Goal: Task Accomplishment & Management: Complete application form

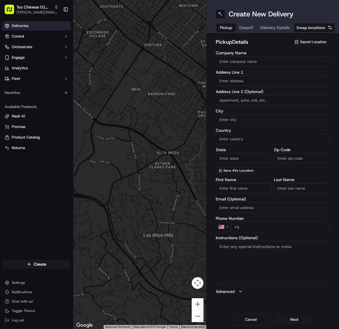
click at [32, 27] on link "Deliveries" at bounding box center [36, 25] width 68 height 9
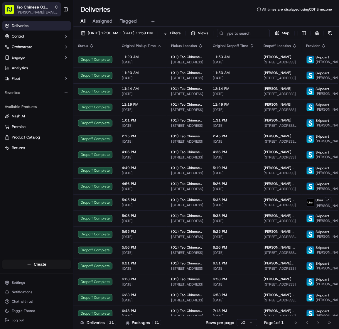
click at [35, 13] on span "[PERSON_NAME][EMAIL_ADDRESS][DOMAIN_NAME]" at bounding box center [37, 12] width 42 height 5
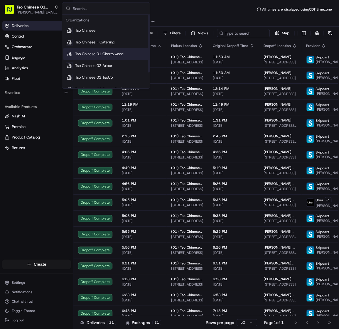
click at [84, 52] on span "Tso Chinese 01 Cherrywood" at bounding box center [99, 53] width 48 height 5
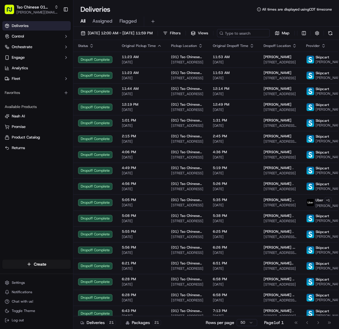
click at [41, 28] on link "Deliveries" at bounding box center [36, 25] width 68 height 9
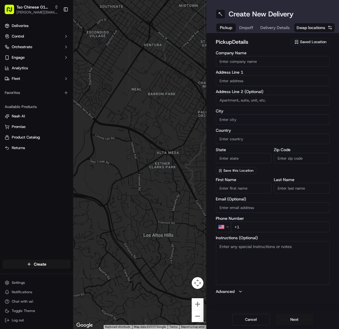
click at [33, 265] on html "Tso Chinese 01 Cherrywood [PERSON_NAME][EMAIL_ADDRESS][DOMAIN_NAME] Toggle Side…" at bounding box center [169, 164] width 339 height 329
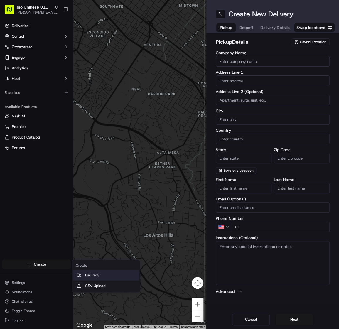
click at [104, 276] on link "Delivery" at bounding box center [105, 275] width 65 height 11
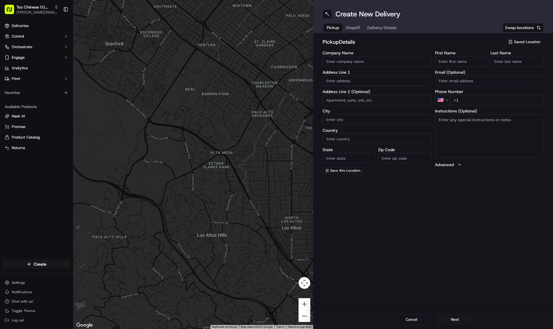
click at [338, 42] on span "Saved Location" at bounding box center [527, 41] width 26 height 5
click at [338, 62] on span "(01) Tso Chinese Takeout & Delivery Cherrywood" at bounding box center [514, 66] width 72 height 11
type input "(01) Tso Chinese Takeout & Delivery Cherrywood"
type input "3909 N Interstate Hwy 35"
type input "Ste E-5"
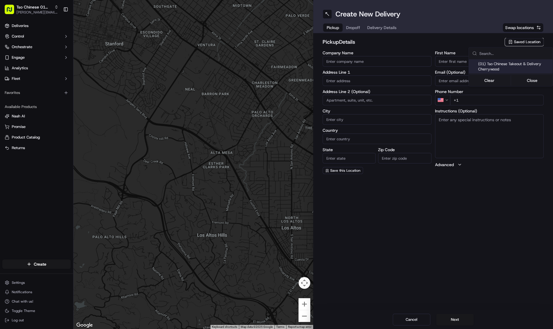
type input "Austin"
type input "US"
type input "[GEOGRAPHIC_DATA]"
type input "78722"
type input "Tso Chinese"
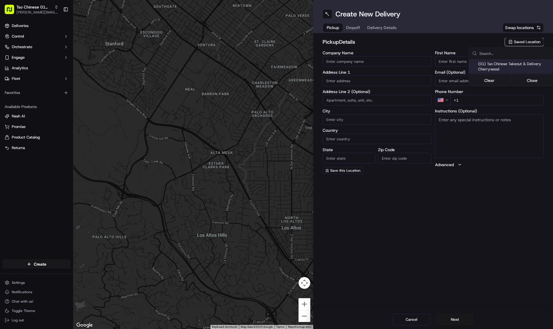
type input "Cherrywood Manager"
type input "[EMAIL_ADDRESS][DOMAIN_NAME]"
type input "[PHONE_NUMBER]"
type textarea "Submit a picture displaying address & food as Proof of Delivery. Envía una foto…"
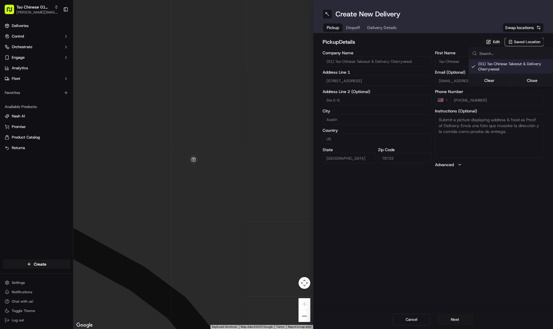
click at [338, 27] on html "Tso Chinese 01 Cherrywood [PERSON_NAME][EMAIL_ADDRESS][DOMAIN_NAME] Toggle Side…" at bounding box center [276, 164] width 553 height 329
click at [338, 28] on span "Dropoff" at bounding box center [353, 28] width 14 height 6
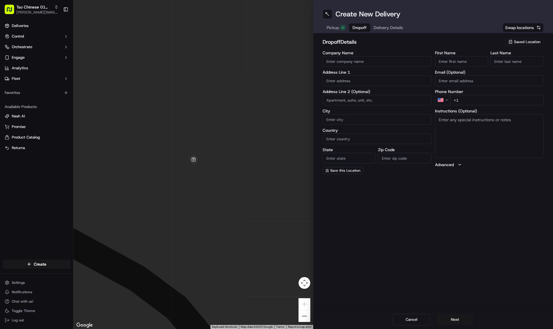
click at [338, 61] on input "First Name" at bounding box center [461, 61] width 53 height 11
paste input "[PERSON_NAME]"
type input "Brian Gutierrez"
click at [338, 64] on input "Last Name" at bounding box center [516, 61] width 53 height 11
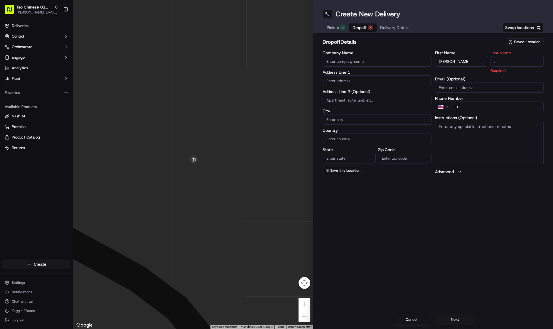
type input "."
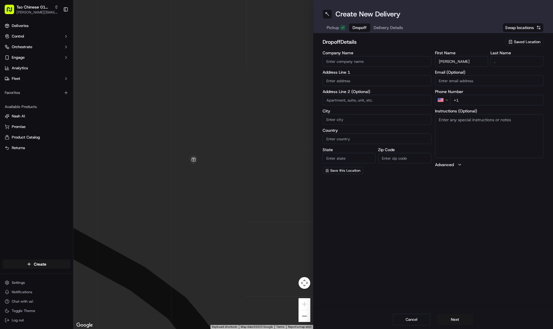
click at [338, 99] on input "+1" at bounding box center [497, 100] width 94 height 11
paste input "786 395 9449"
type input "+1 786 395 9449"
click at [338, 84] on input "text" at bounding box center [376, 80] width 109 height 11
paste input "207 Tillery Sq"
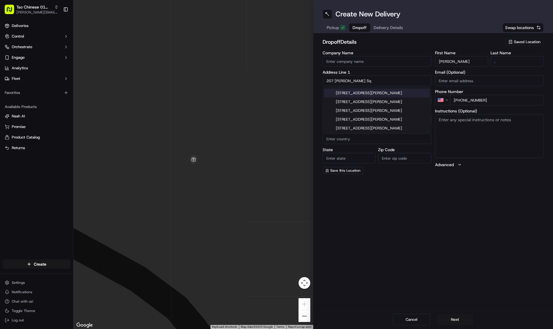
click at [338, 94] on div "207 Tillery Square, Austin, TX" at bounding box center [377, 93] width 106 height 9
type input "207 Tillery Square, Austin, TX 78702, USA"
type input "Austin"
type input "United States"
type input "TX"
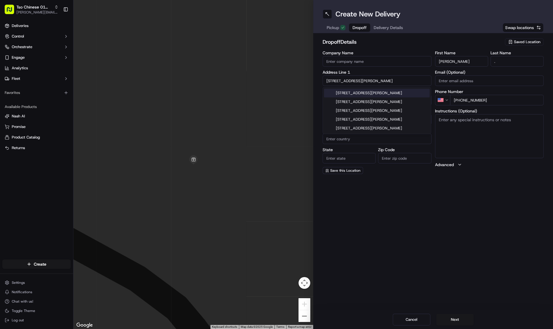
type input "78702"
type input "207 Tillery Square"
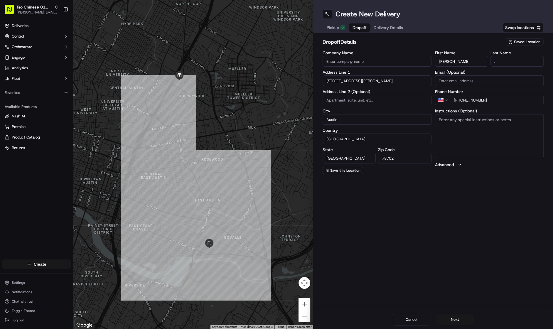
click at [338, 135] on textarea "Instructions (Optional)" at bounding box center [489, 136] width 109 height 44
paste textarea "Cul de sac off of 3rd street, it’s the house with yellow chairs and red moped/s…"
type textarea "Cul de sac off of 3rd street, it’s the house with yellow chairs and red moped/s…"
click at [338, 26] on button "Delivery Details" at bounding box center [388, 27] width 36 height 8
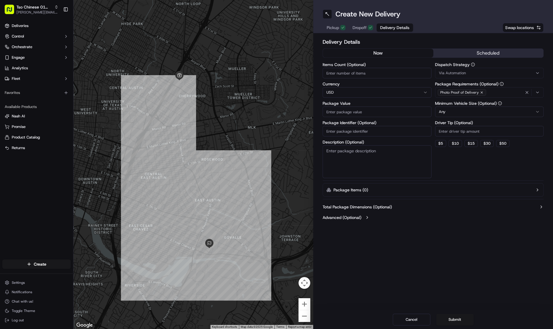
click at [338, 73] on div "Via Automation" at bounding box center [489, 72] width 106 height 5
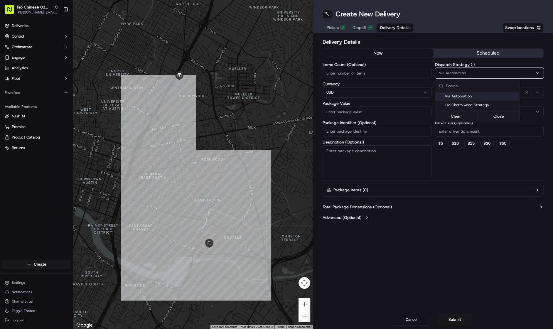
click at [338, 101] on div "Via Automation" at bounding box center [477, 96] width 84 height 9
click at [338, 31] on html "Tso Chinese 01 Cherrywood jason@tsochinese.com Toggle Sidebar Deliveries Contro…" at bounding box center [276, 164] width 553 height 329
click at [338, 91] on icon "button" at bounding box center [482, 93] width 4 height 4
click at [338, 91] on div "Select requirements" at bounding box center [489, 92] width 106 height 5
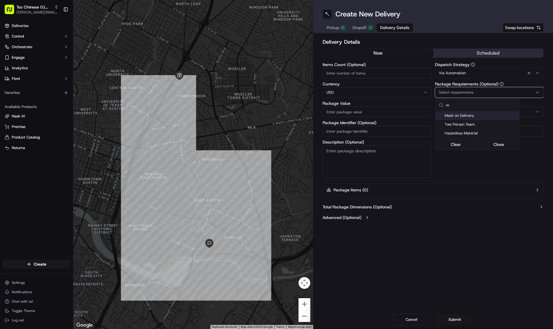
type input "m"
click at [338, 116] on span "Meet on Delivery" at bounding box center [480, 115] width 72 height 5
click at [338, 25] on html "Tso Chinese 01 Cherrywood jason@tsochinese.com Toggle Sidebar Deliveries Contro…" at bounding box center [276, 164] width 553 height 329
click at [338, 132] on input "Driver Tip (Optional)" at bounding box center [489, 131] width 109 height 11
type input "2"
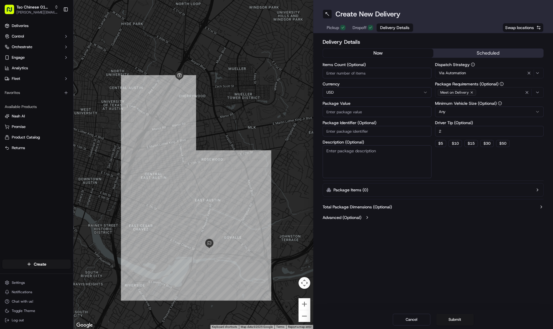
click at [338, 112] on input "Package Value" at bounding box center [376, 111] width 109 height 11
type input "34.48"
click at [338, 130] on input "Package Identifier (Optional)" at bounding box center [376, 131] width 109 height 11
paste input "#KVETOKU"
type input "#KVETOKU"
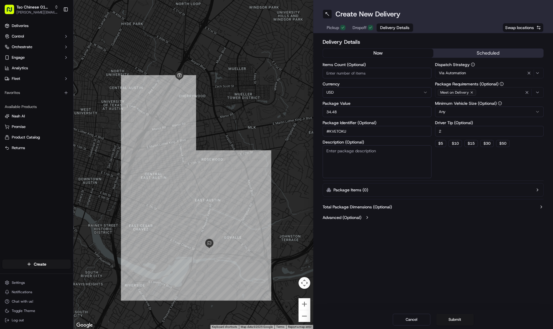
click at [338, 30] on span "Dropoff" at bounding box center [359, 28] width 14 height 6
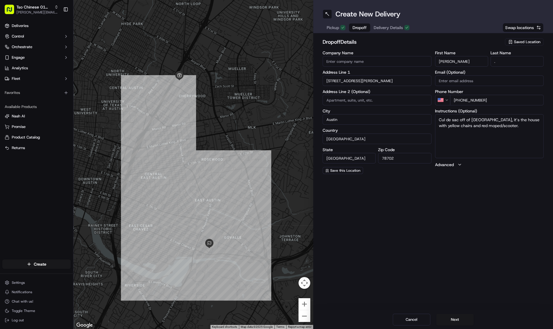
click at [338, 29] on span "Delivery Details" at bounding box center [387, 28] width 29 height 6
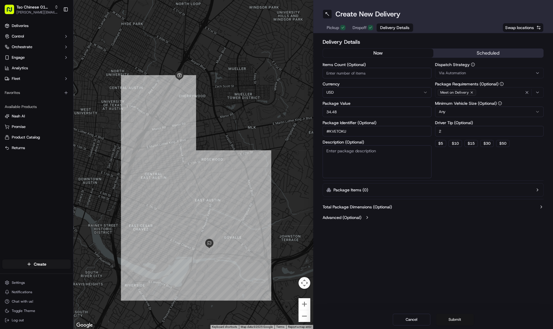
click at [338, 321] on button "Submit" at bounding box center [455, 320] width 38 height 12
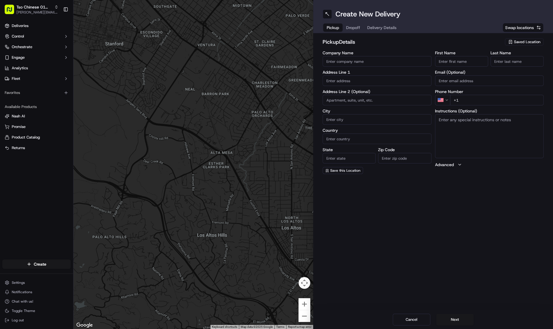
click at [338, 40] on icon "button" at bounding box center [510, 42] width 5 height 5
click at [338, 19] on html "Tso Chinese 01 Cherrywood [PERSON_NAME][EMAIL_ADDRESS][DOMAIN_NAME] Toggle Side…" at bounding box center [276, 164] width 553 height 329
click at [45, 13] on span "[PERSON_NAME][EMAIL_ADDRESS][DOMAIN_NAME]" at bounding box center [37, 12] width 42 height 5
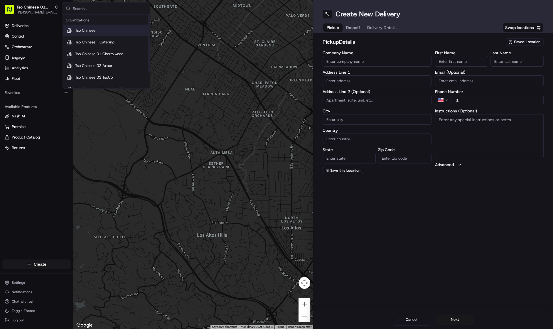
click at [31, 17] on div "Tso Chinese 01 Cherrywood jason@tsochinese.com Toggle Sidebar" at bounding box center [36, 9] width 73 height 19
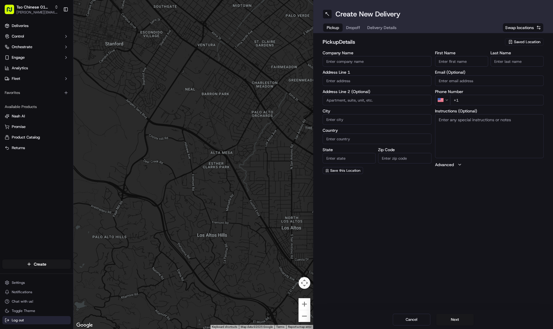
click at [21, 320] on span "Log out" at bounding box center [18, 320] width 12 height 5
click at [517, 40] on span "Saved Location" at bounding box center [527, 41] width 26 height 5
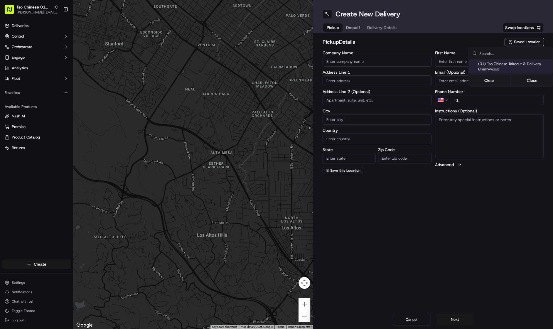
click at [482, 21] on html "Tso Chinese 01 Cherrywood jason@tsochinese.com Toggle Sidebar Deliveries Contro…" at bounding box center [276, 164] width 553 height 329
click at [519, 40] on span "Saved Location" at bounding box center [527, 41] width 26 height 5
click at [513, 68] on span "(01) Tso Chinese Takeout & Delivery Cherrywood" at bounding box center [514, 66] width 72 height 11
type input "(01) Tso Chinese Takeout & Delivery Cherrywood"
type input "3909 N Interstate Hwy 35"
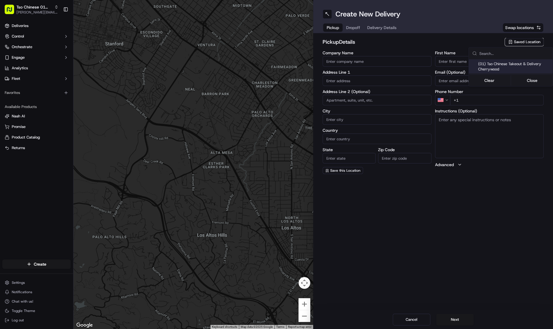
type input "Ste E-5"
type input "Austin"
type input "US"
type input "TX"
type input "78722"
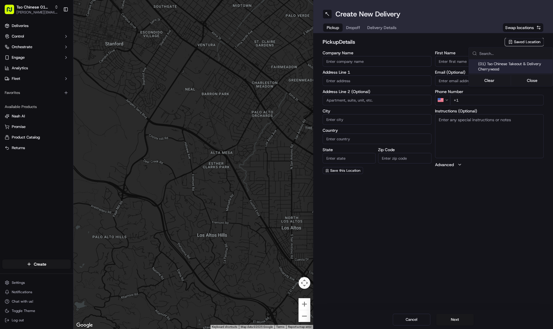
type input "Tso Chinese"
type input "Cherrywood Manager"
type input "cherrywoodstore@tsochinese.com"
type input "+1 512 401 3232"
type textarea "Submit a picture displaying address & food as Proof of Delivery. Envía una foto…"
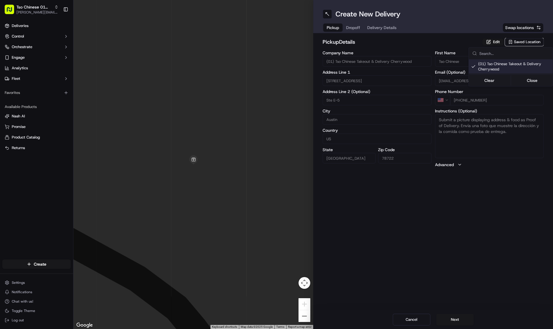
click at [357, 29] on html "Tso Chinese 01 Cherrywood jason@tsochinese.com Toggle Sidebar Deliveries Contro…" at bounding box center [276, 164] width 553 height 329
click at [357, 29] on span "Dropoff" at bounding box center [353, 28] width 14 height 6
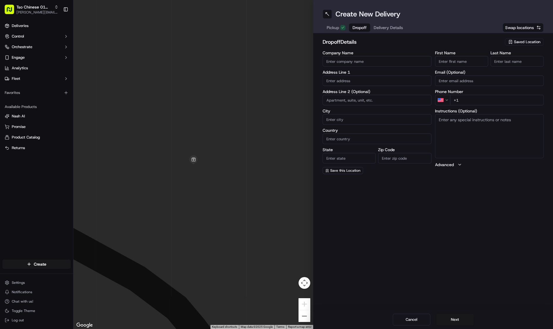
click at [442, 62] on input "First Name" at bounding box center [461, 61] width 53 height 11
paste input "Brian Gutierrez"
type input "Brian Gutierrez"
click at [522, 63] on input "Last Name" at bounding box center [516, 61] width 53 height 11
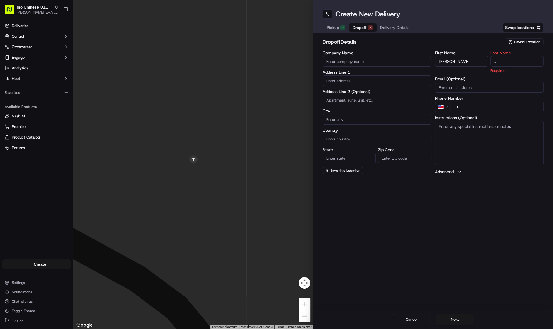
type input ".."
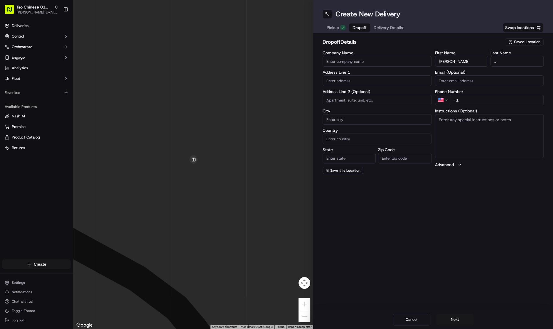
click at [489, 101] on input "+1" at bounding box center [497, 100] width 94 height 11
click at [498, 99] on input "+1" at bounding box center [497, 100] width 94 height 11
paste input "786 395 9449"
type input "+1 786 395 9449"
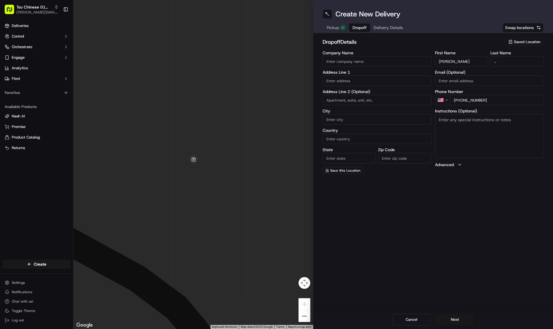
click at [18, 283] on html "Tso Chinese 01 Cherrywood jason@tsochinese.com Toggle Sidebar Deliveries Contro…" at bounding box center [276, 164] width 553 height 329
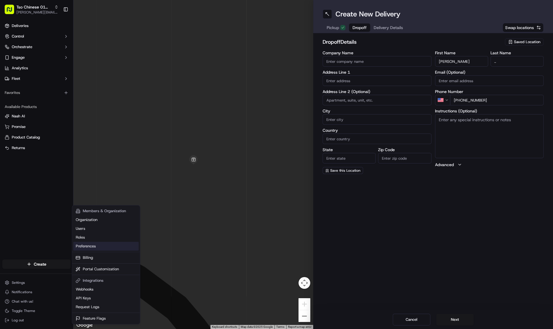
click at [109, 244] on link "Preferences" at bounding box center [105, 246] width 65 height 9
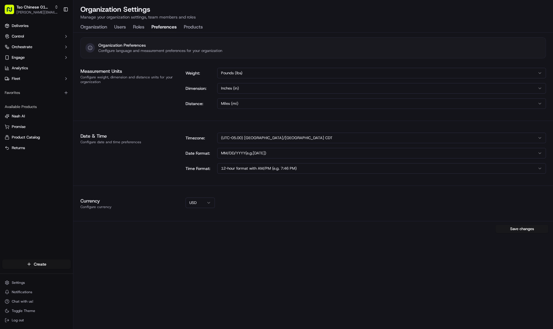
click at [32, 261] on html "Tso Chinese 01 Cherrywood jason@tsochinese.com Toggle Sidebar Deliveries Contro…" at bounding box center [276, 164] width 553 height 329
click at [82, 277] on div at bounding box center [79, 274] width 7 height 7
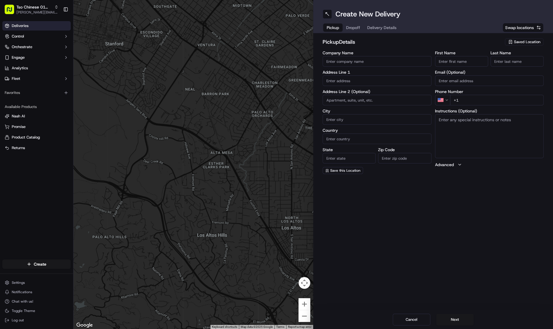
click at [37, 28] on link "Deliveries" at bounding box center [36, 25] width 68 height 9
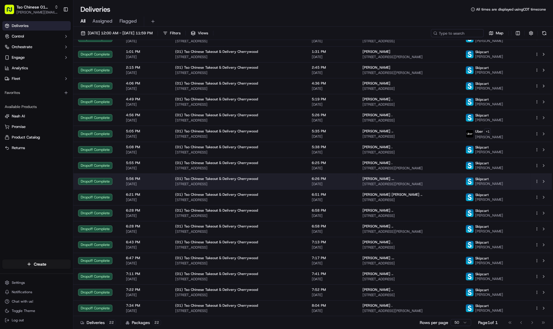
scroll to position [84, 0]
